Goal: Information Seeking & Learning: Find specific fact

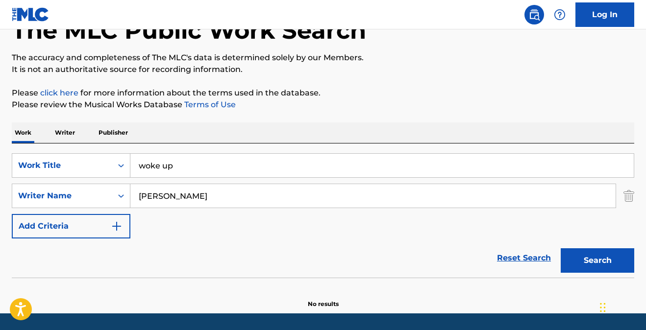
drag, startPoint x: 182, startPoint y: 170, endPoint x: 92, endPoint y: 149, distance: 92.7
click at [92, 149] on div "SearchWithCriteria98f229b0-eb13-456e-9672-da87650d466b Work Title woke up Searc…" at bounding box center [323, 211] width 622 height 134
type input "run it up"
type input "[PERSON_NAME]"
drag, startPoint x: 605, startPoint y: 268, endPoint x: 594, endPoint y: 261, distance: 13.0
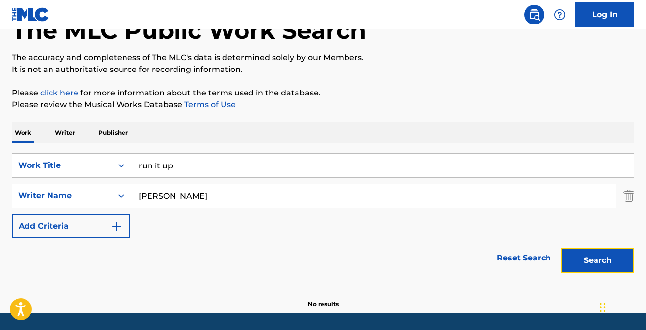
click at [605, 268] on button "Search" at bounding box center [596, 260] width 73 height 24
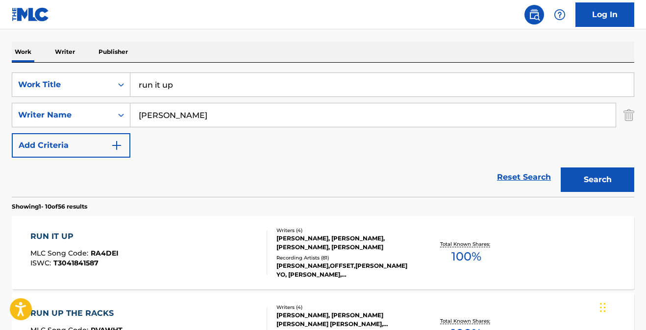
scroll to position [134, 0]
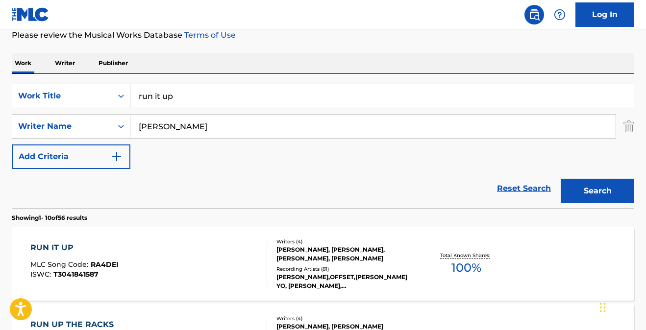
drag, startPoint x: 181, startPoint y: 94, endPoint x: 97, endPoint y: 74, distance: 86.2
click at [98, 74] on div "SearchWithCriteria98f229b0-eb13-456e-9672-da87650d466b Work Title run it up Sea…" at bounding box center [323, 141] width 622 height 134
type input "advice"
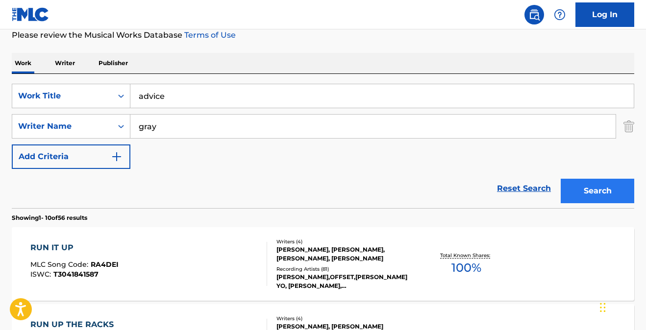
type input "gray"
click at [579, 183] on button "Search" at bounding box center [596, 191] width 73 height 24
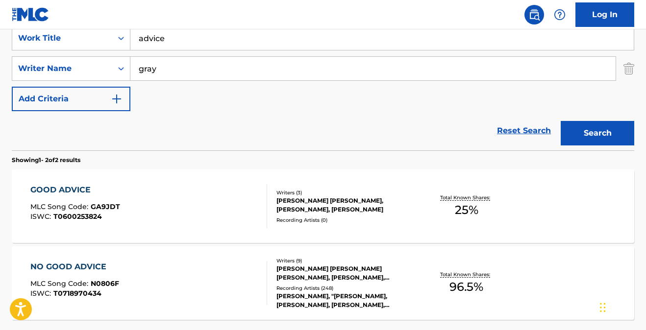
scroll to position [99, 0]
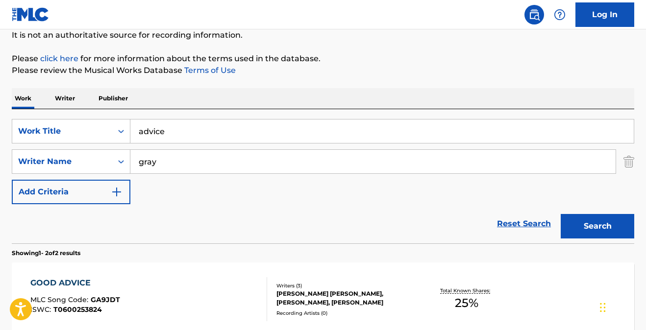
drag, startPoint x: 177, startPoint y: 134, endPoint x: 94, endPoint y: 115, distance: 85.5
click at [94, 116] on div "SearchWithCriteria98f229b0-eb13-456e-9672-da87650d466b Work Title advice Search…" at bounding box center [323, 176] width 622 height 134
type input "s"
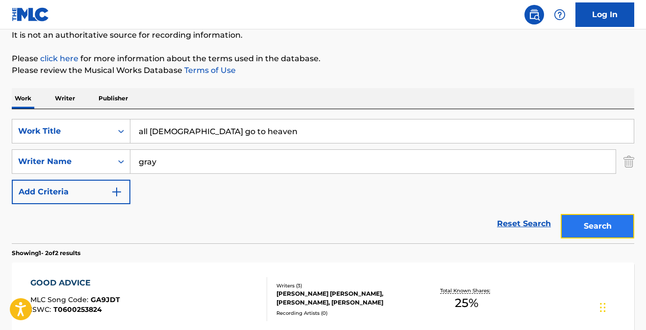
click at [597, 229] on button "Search" at bounding box center [596, 226] width 73 height 24
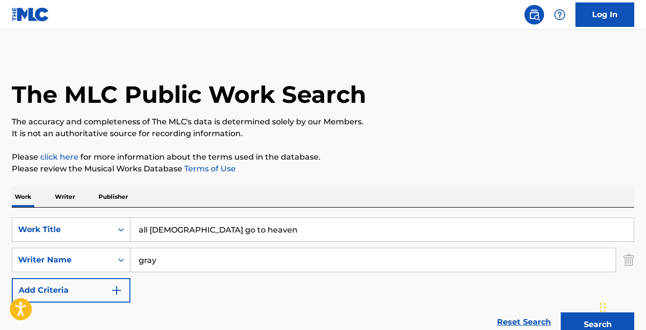
scroll to position [0, 0]
drag, startPoint x: 235, startPoint y: 232, endPoint x: 114, endPoint y: 208, distance: 123.3
click at [114, 208] on div "SearchWithCriteria98f229b0-eb13-456e-9672-da87650d466b Work Title all Gods go t…" at bounding box center [323, 275] width 622 height 134
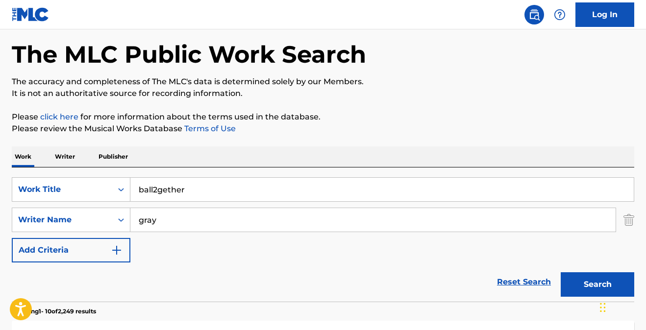
scroll to position [63, 0]
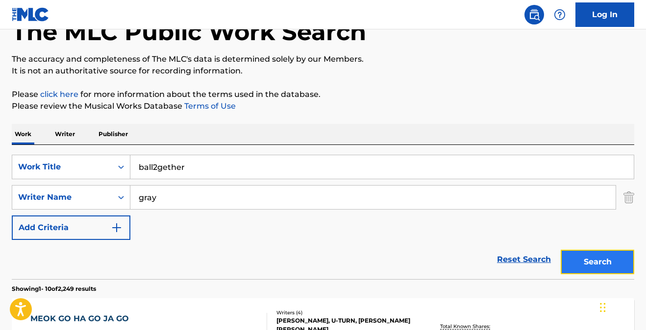
click at [598, 267] on button "Search" at bounding box center [596, 262] width 73 height 24
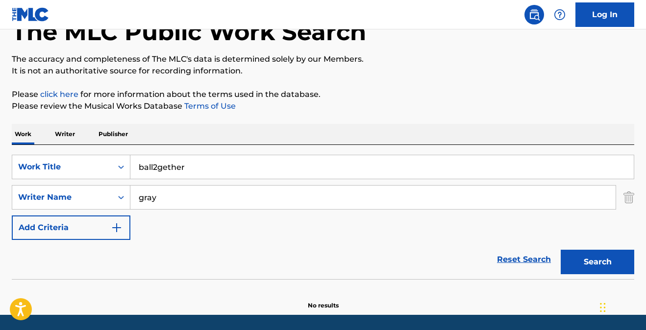
click at [158, 165] on input "ball2gether" at bounding box center [381, 167] width 503 height 24
type input "ball 2gether"
click at [571, 259] on button "Search" at bounding box center [596, 262] width 73 height 24
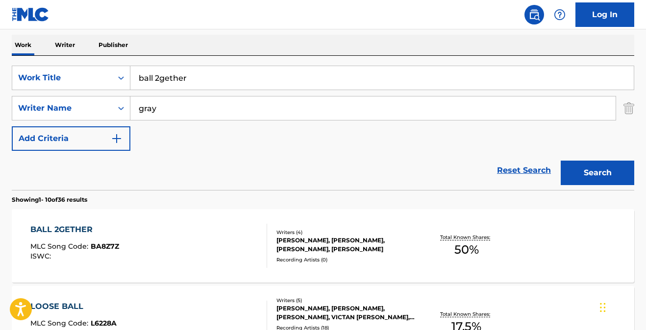
scroll to position [154, 0]
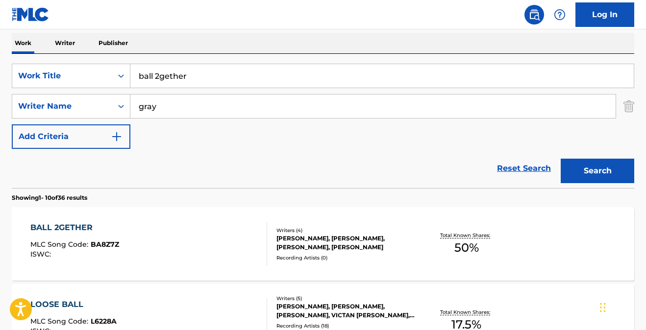
click at [50, 227] on div "BALL 2GETHER" at bounding box center [74, 228] width 89 height 12
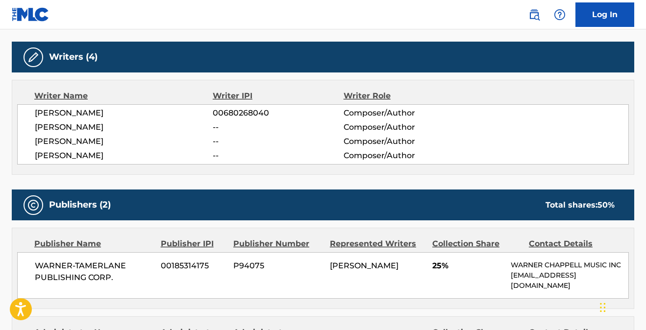
scroll to position [146, 0]
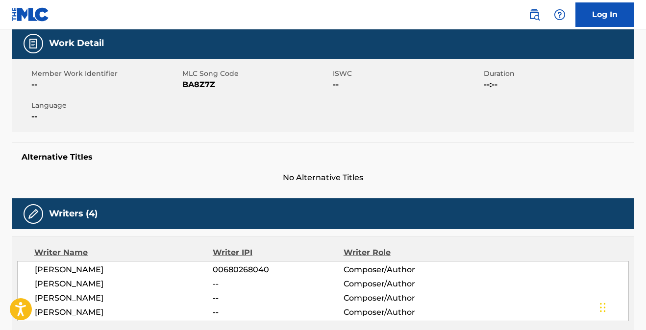
scroll to position [154, 0]
